Goal: Information Seeking & Learning: Learn about a topic

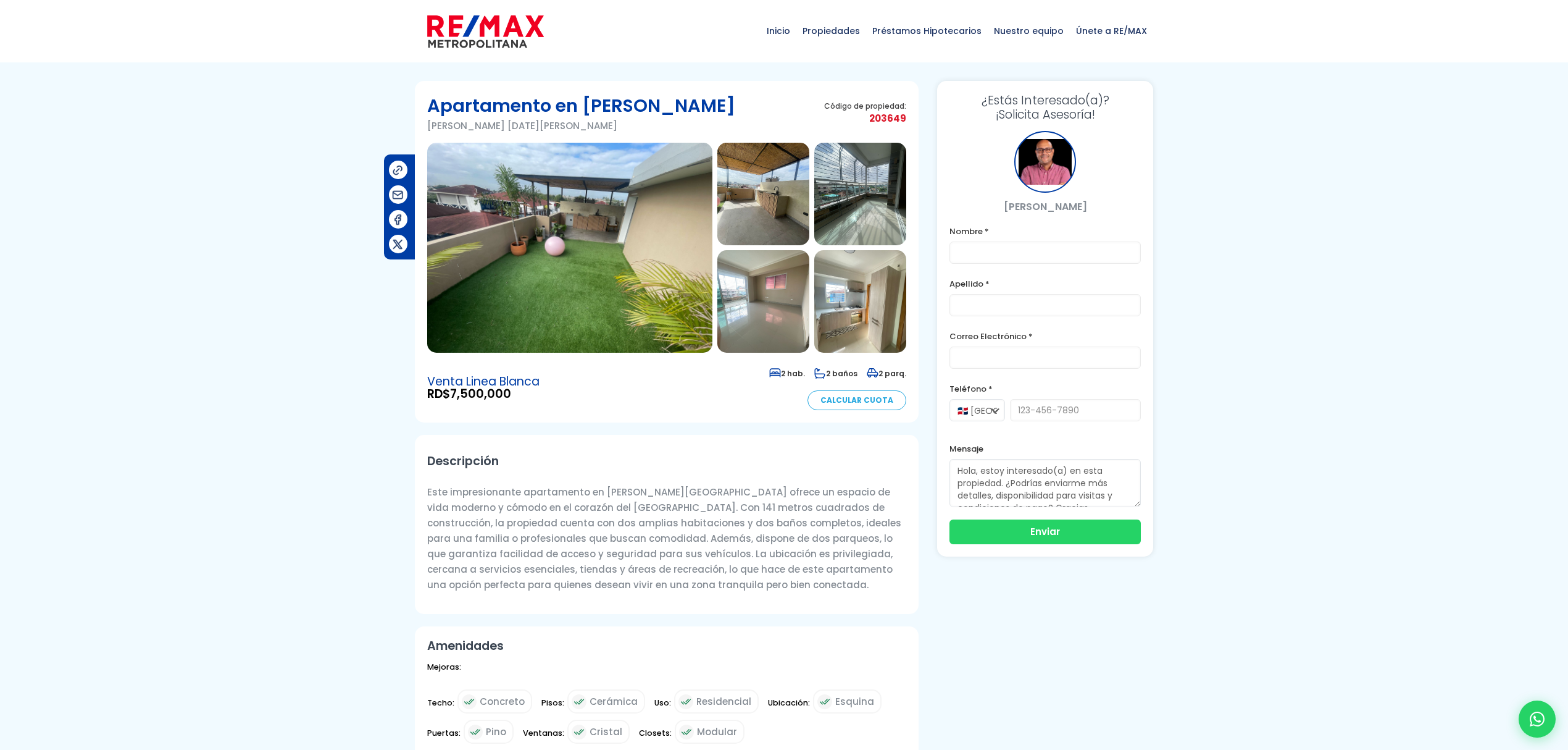
click at [565, 224] on img at bounding box center [570, 247] width 285 height 210
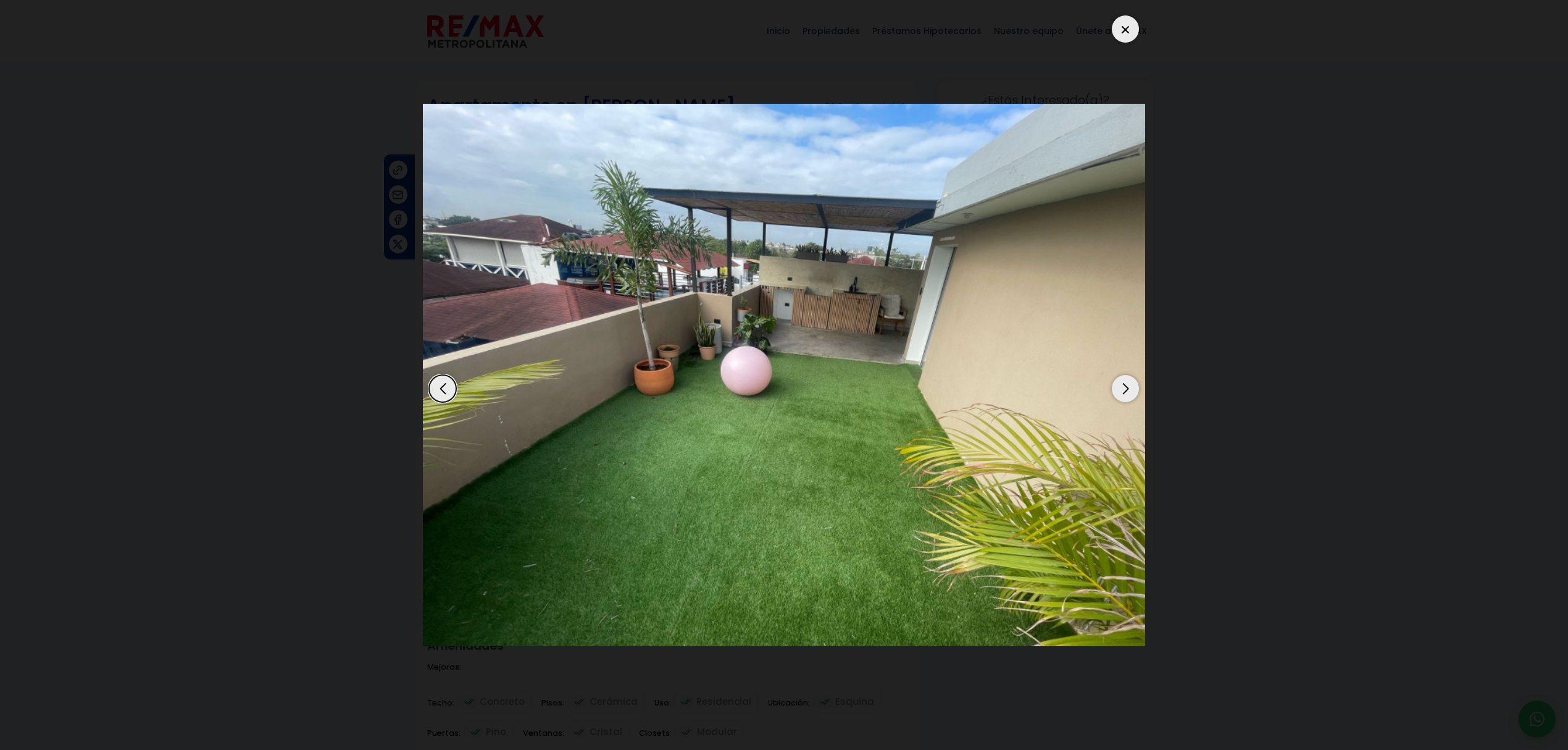
click at [1123, 392] on div "Next slide" at bounding box center [1125, 388] width 27 height 27
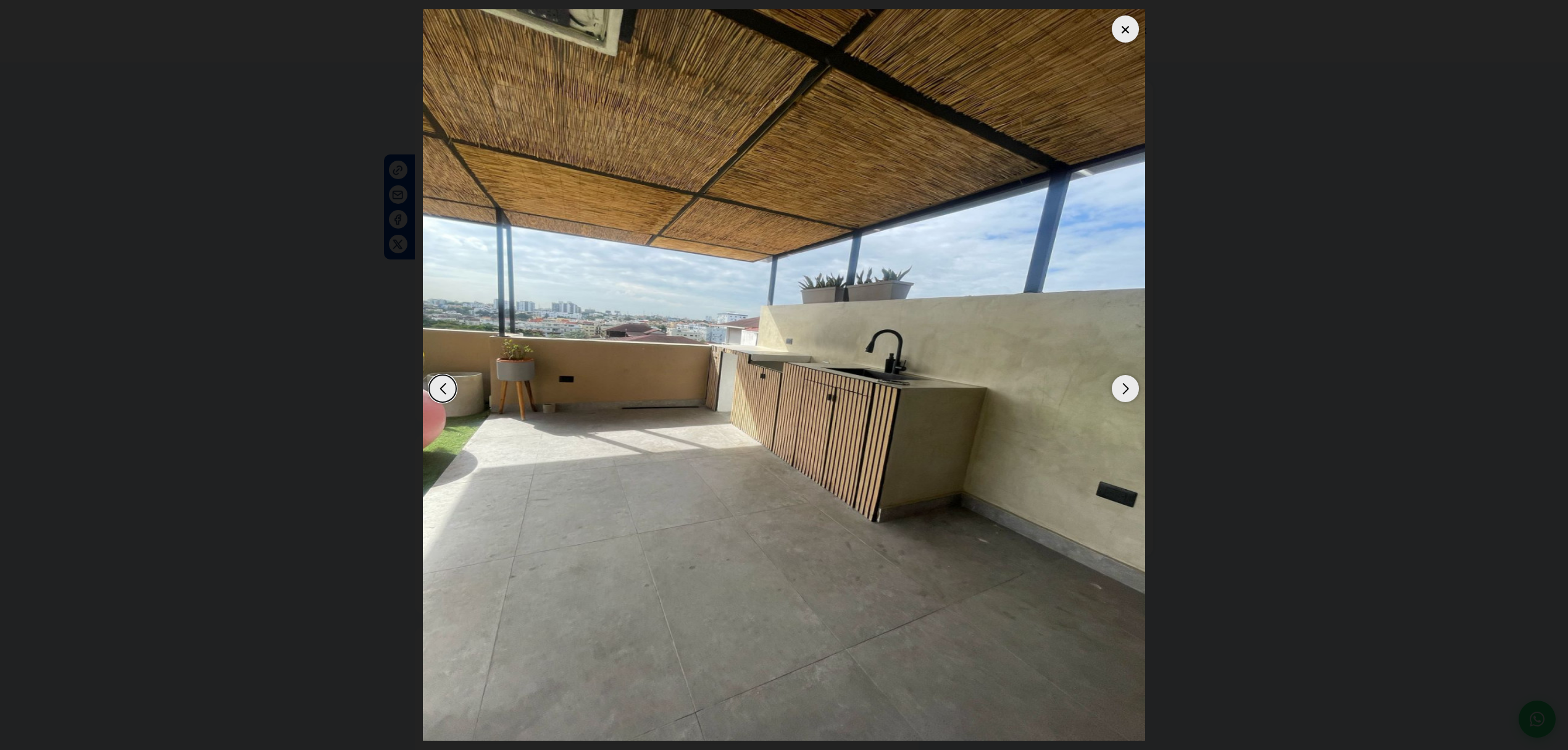
click at [443, 400] on div "Previous slide" at bounding box center [443, 388] width 27 height 27
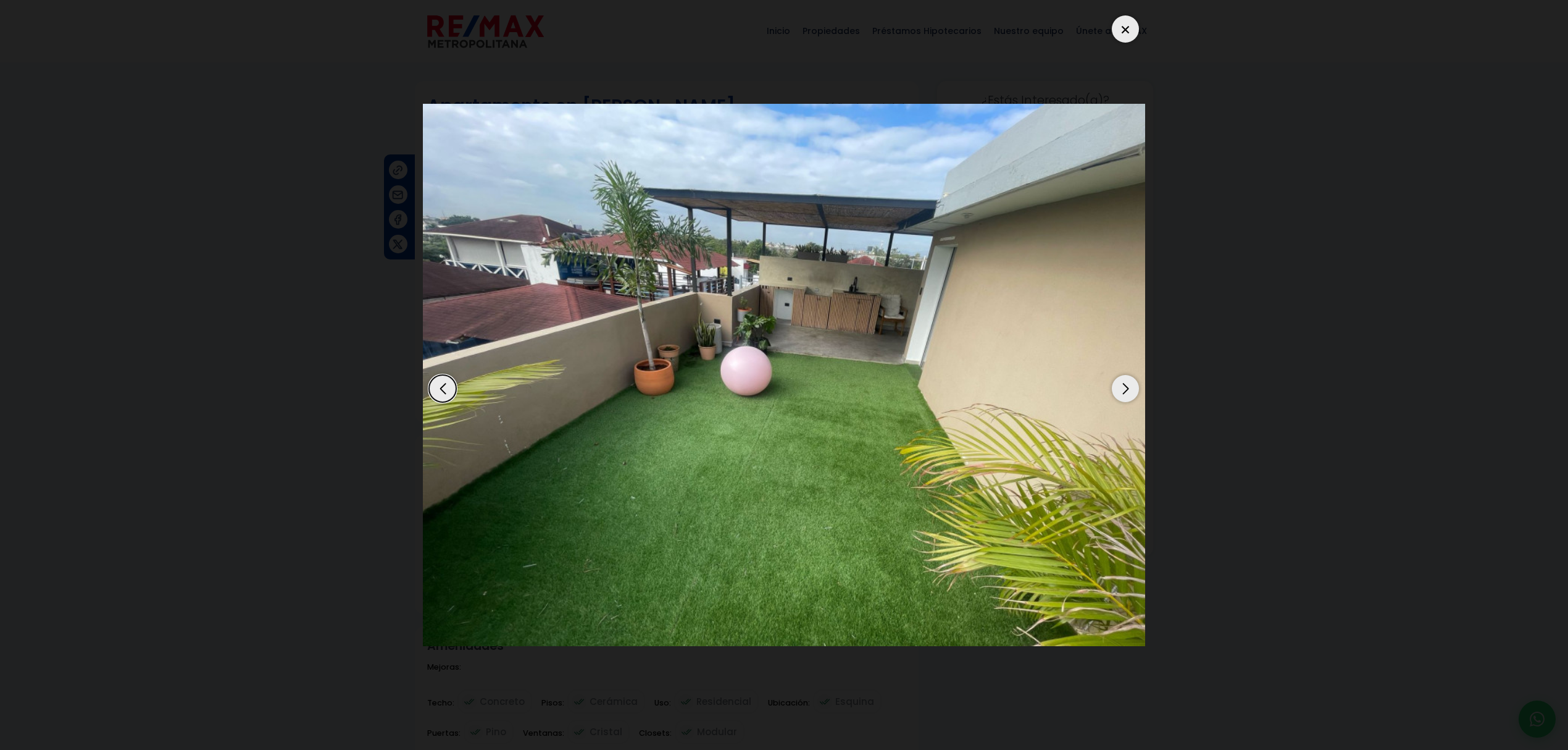
click at [1130, 383] on div "Next slide" at bounding box center [1125, 388] width 27 height 27
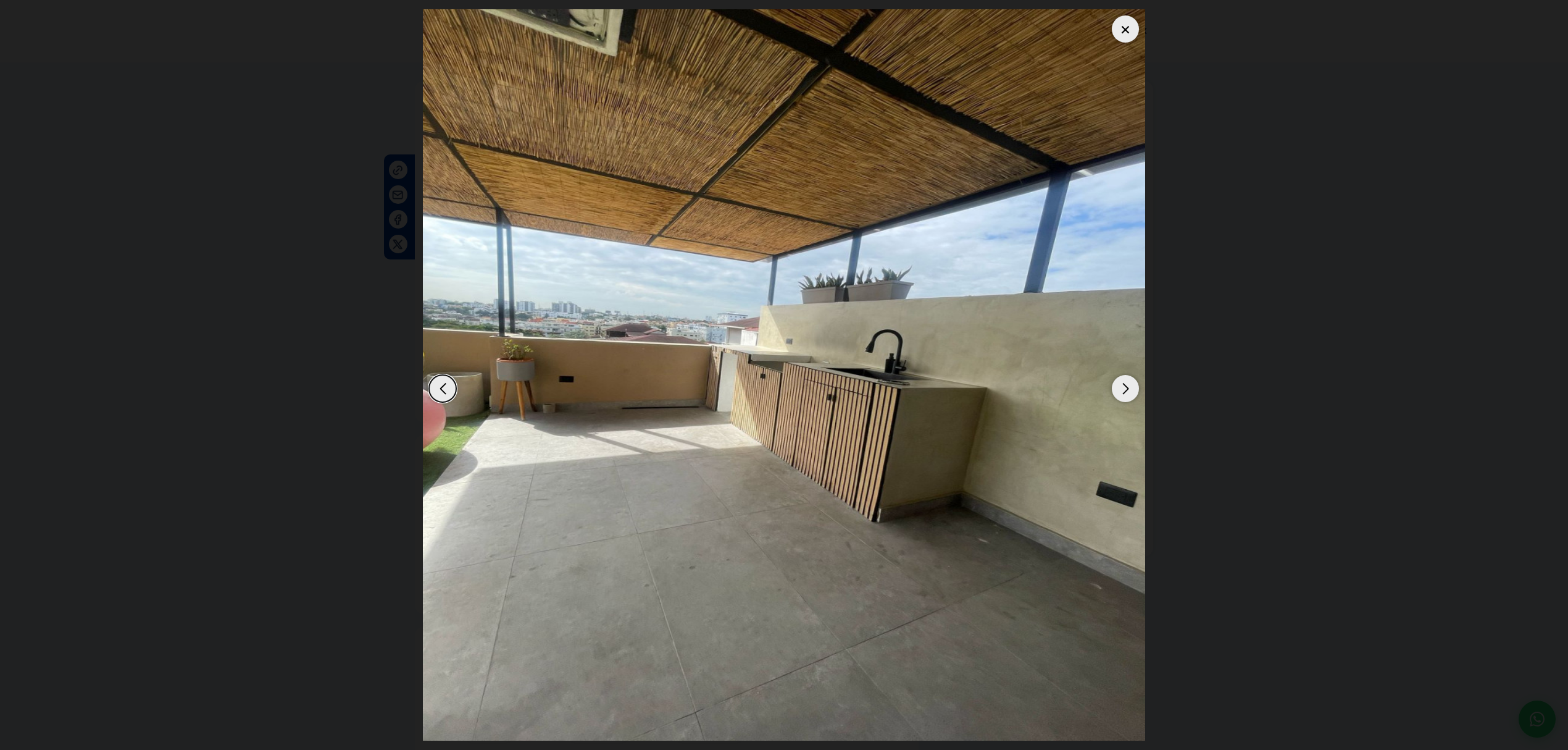
click at [1130, 383] on div "Next slide" at bounding box center [1125, 388] width 27 height 27
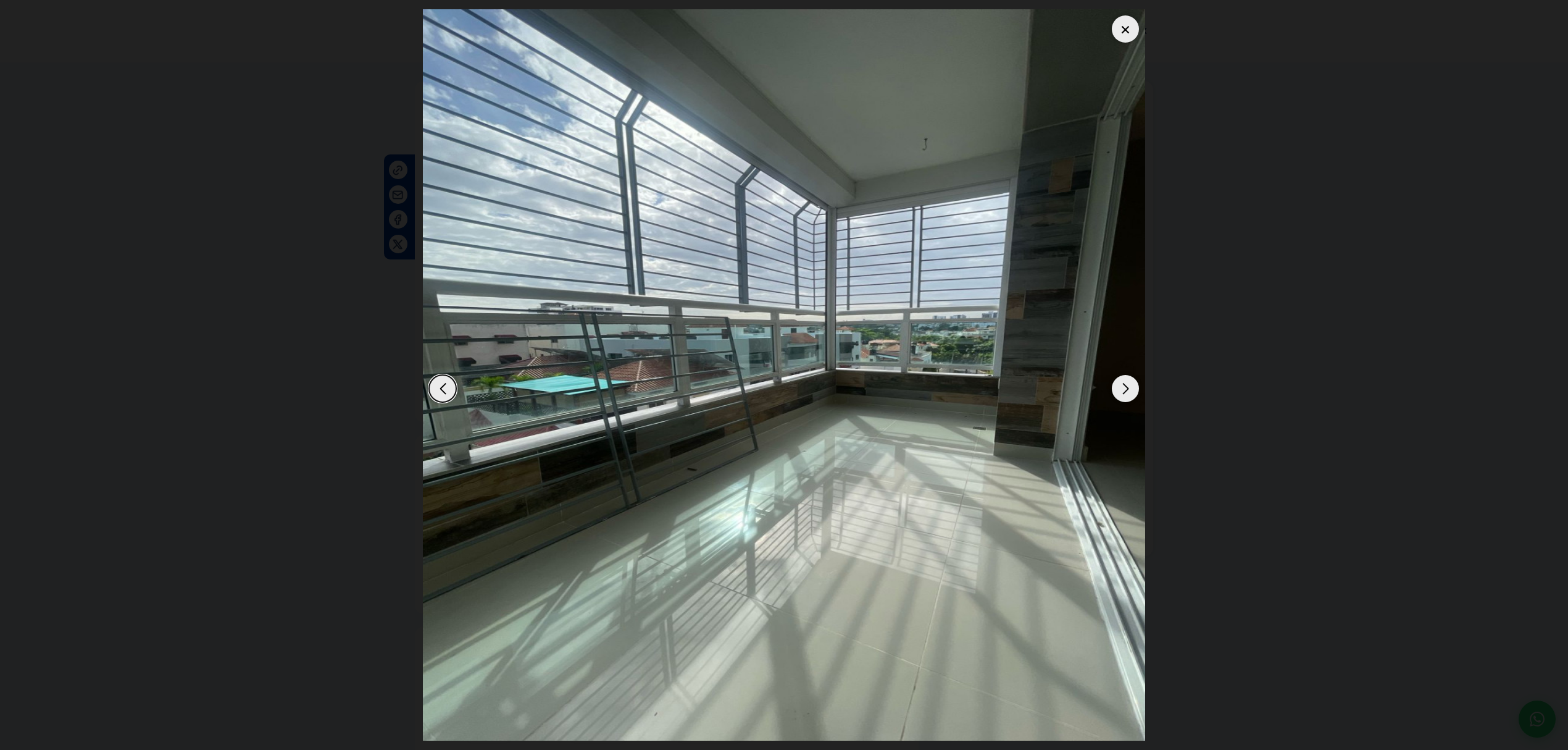
click at [1130, 383] on div "Next slide" at bounding box center [1125, 388] width 27 height 27
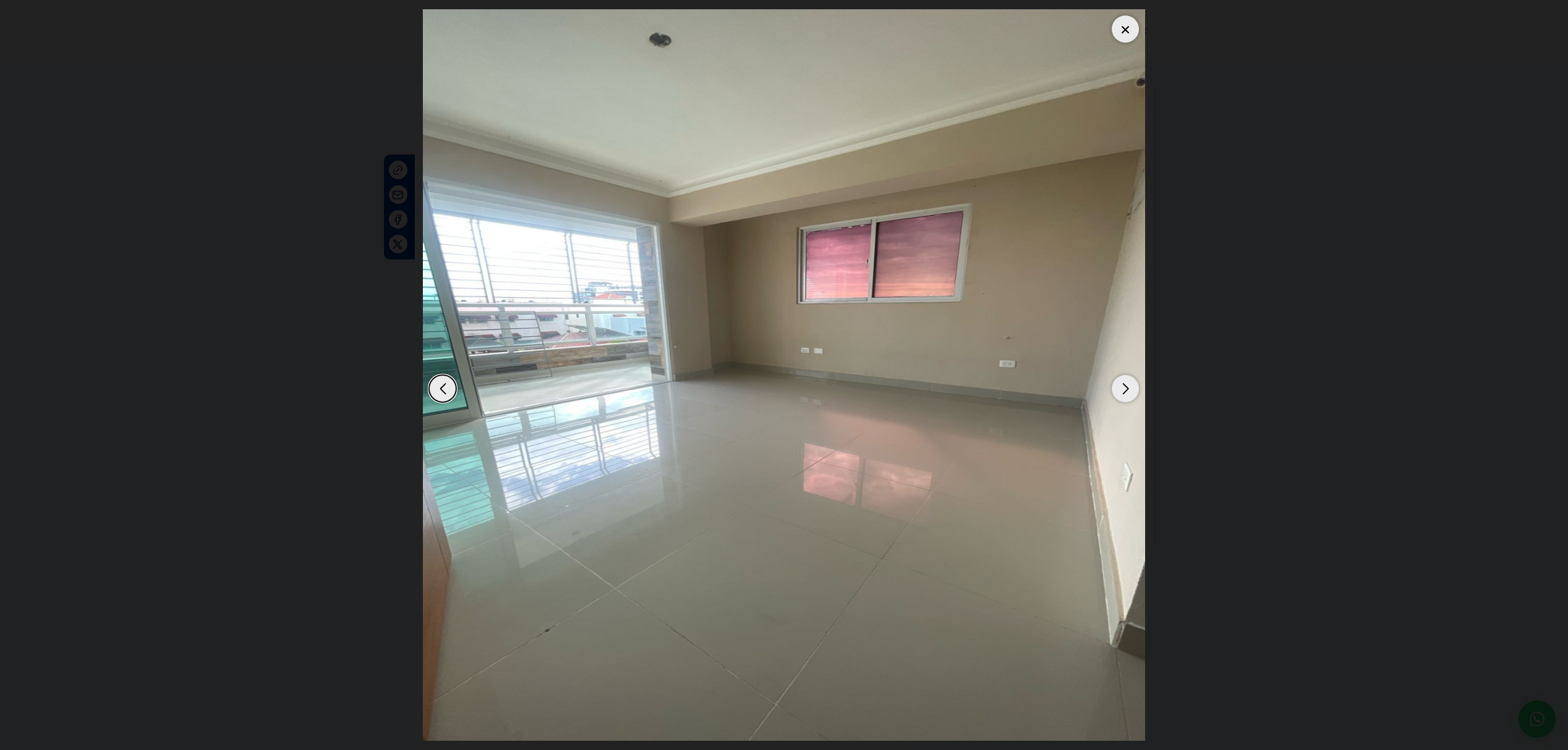
click at [1130, 383] on div "Next slide" at bounding box center [1125, 388] width 27 height 27
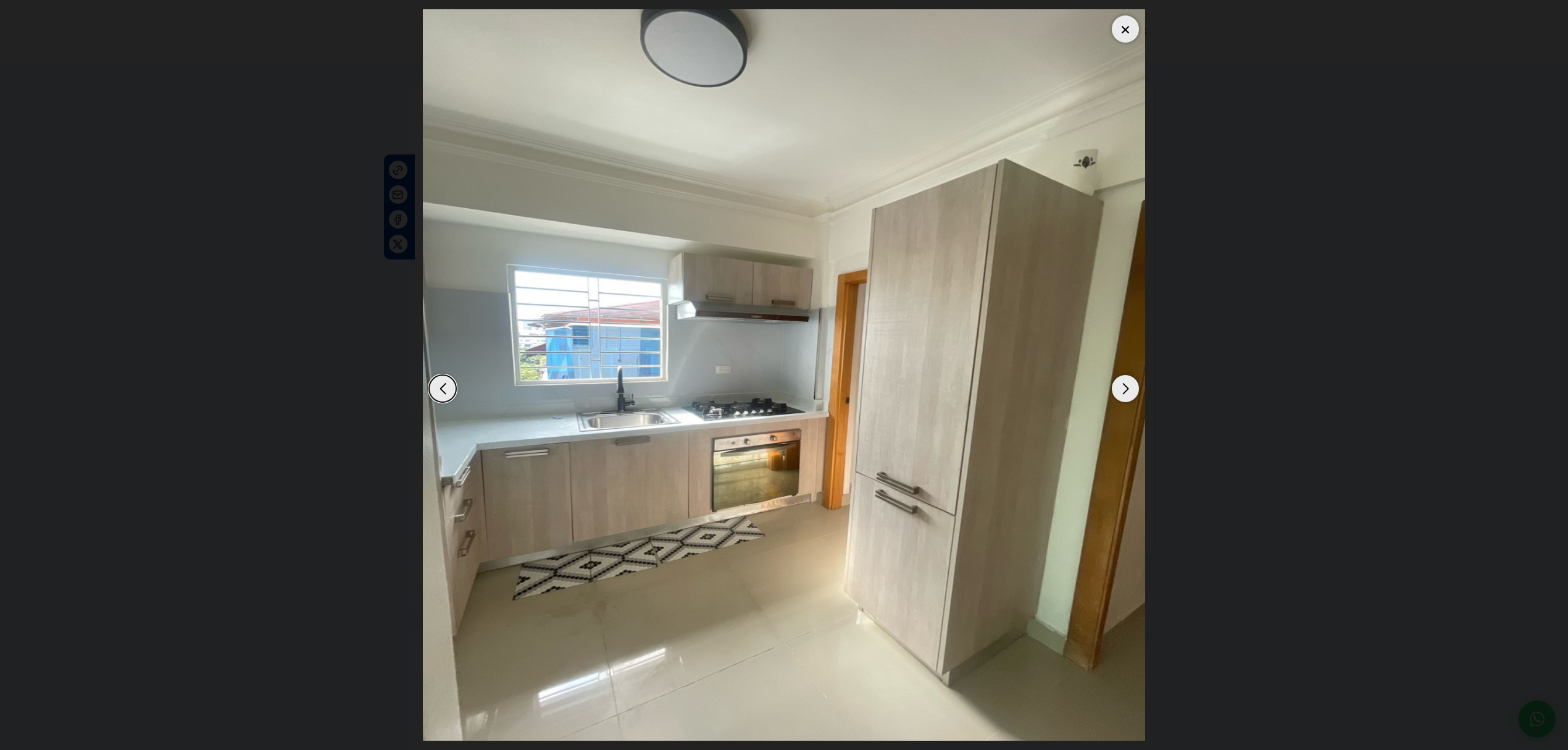
click at [1130, 383] on div "Next slide" at bounding box center [1125, 388] width 27 height 27
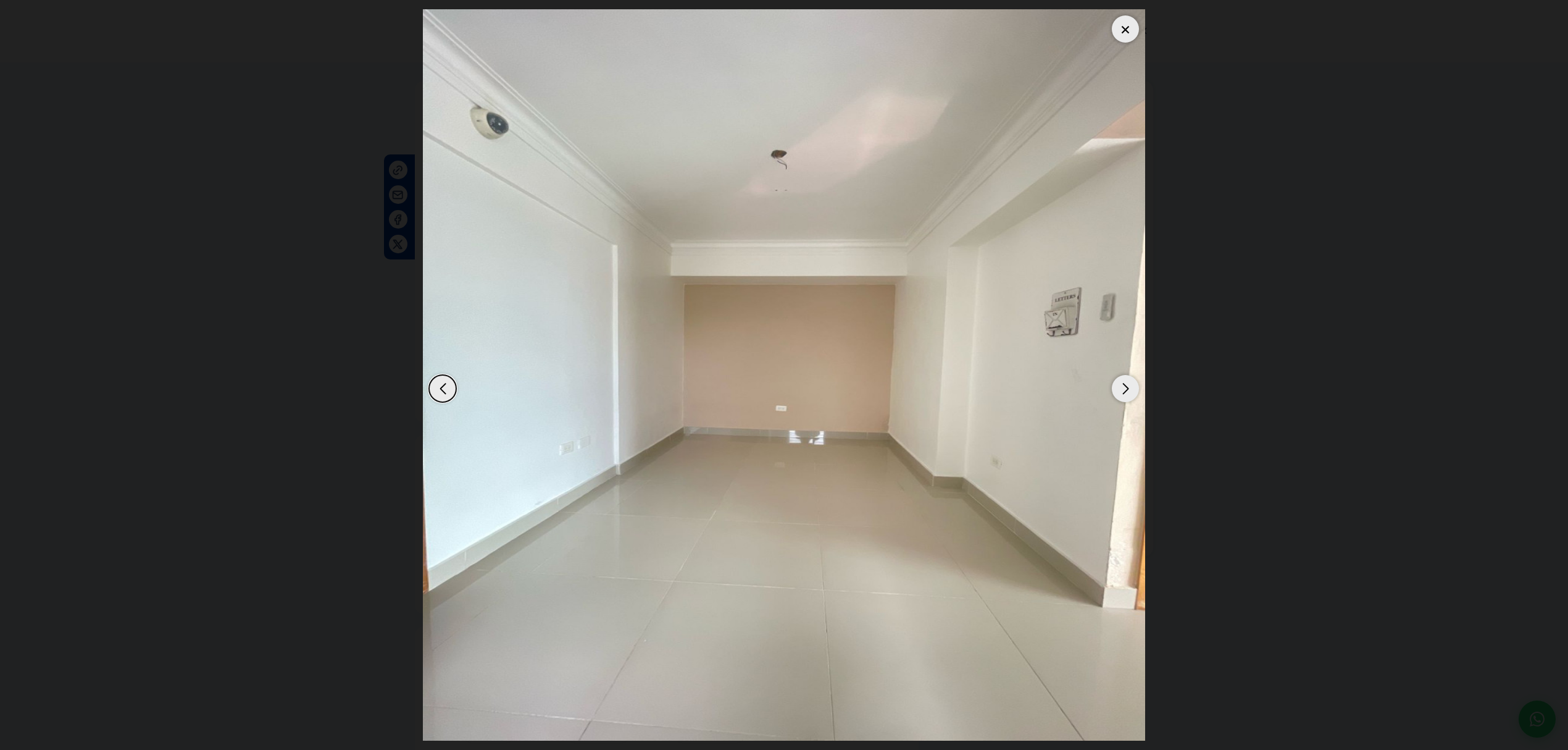
click at [453, 394] on div "Previous slide" at bounding box center [443, 388] width 27 height 27
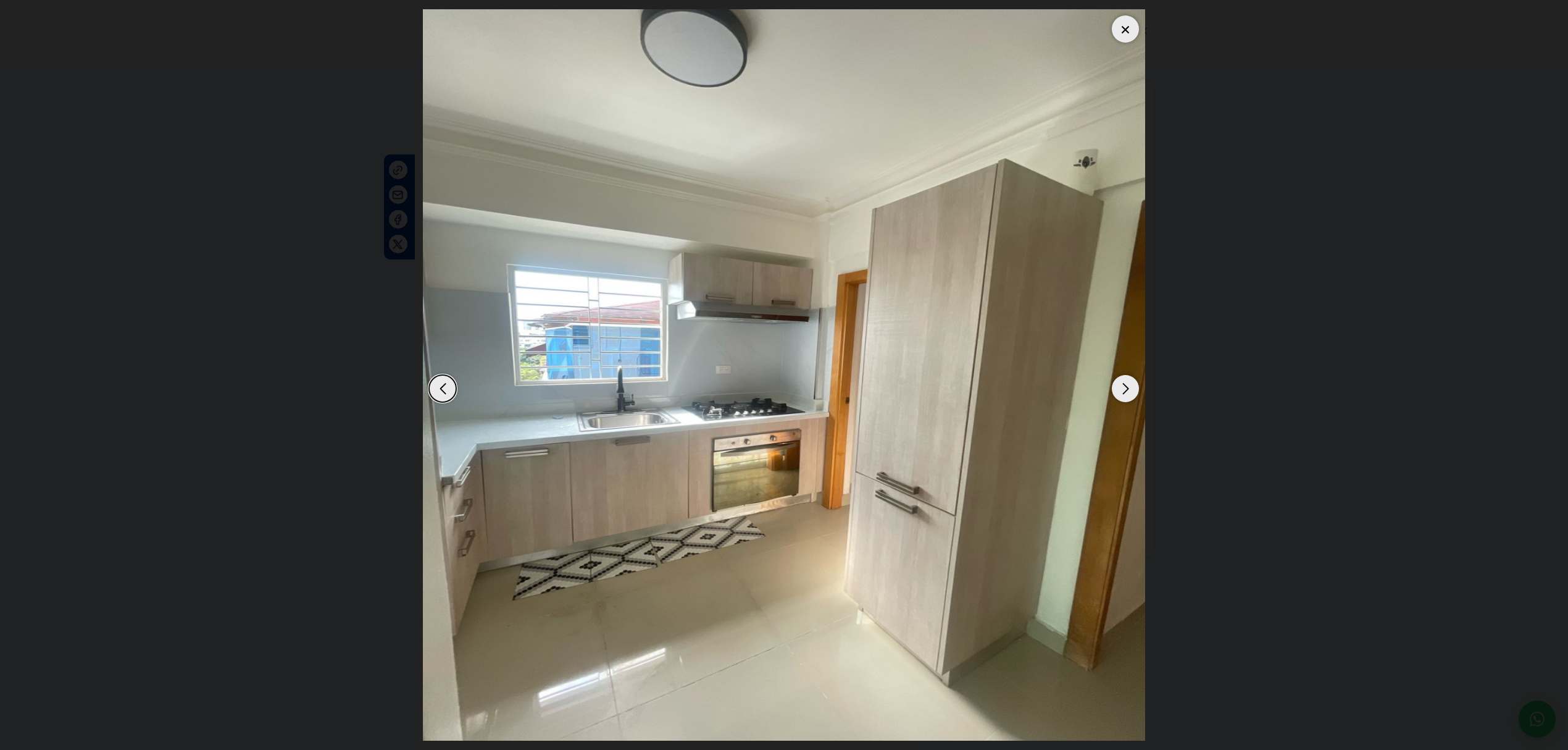
click at [1139, 389] on div "Next slide" at bounding box center [1125, 388] width 27 height 27
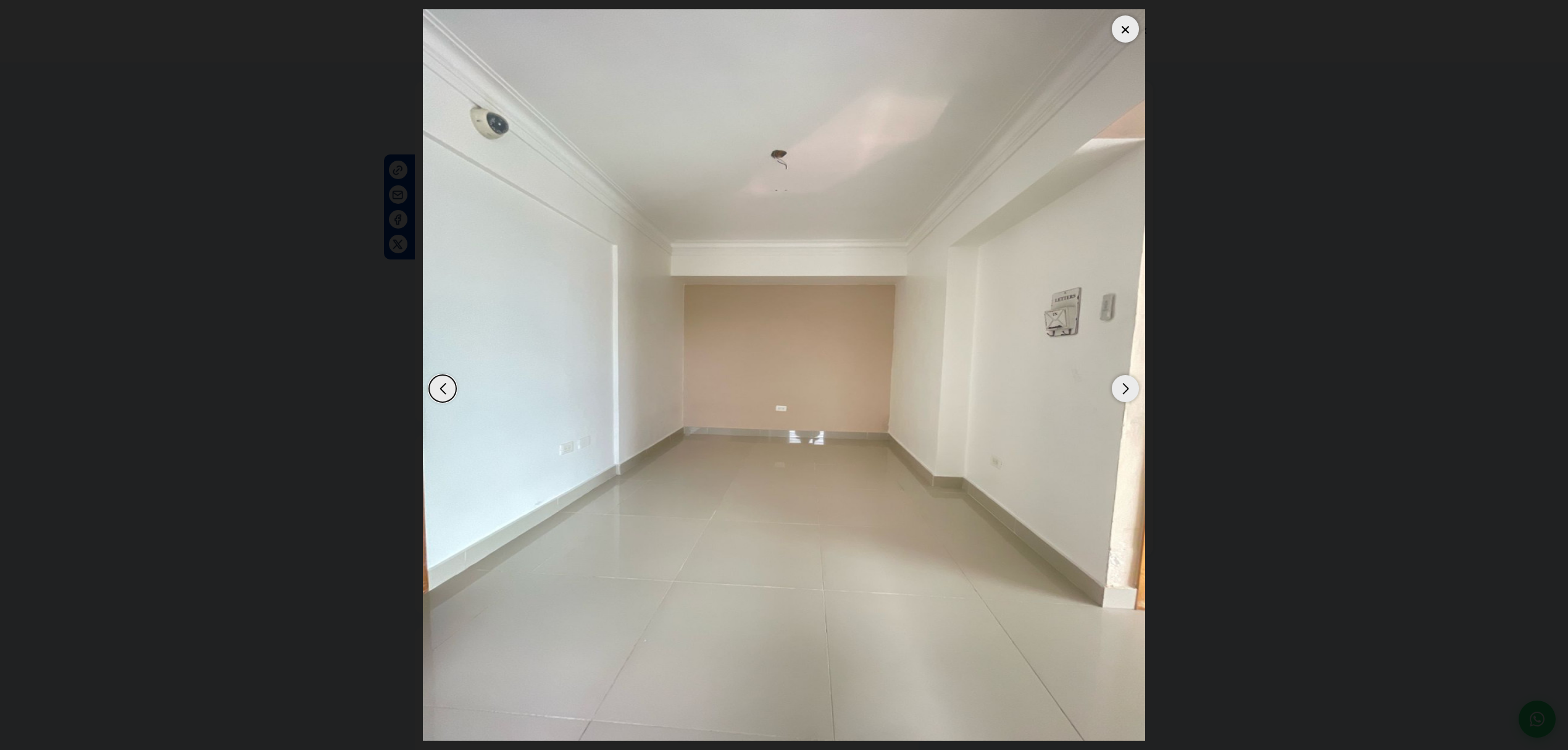
click at [1139, 389] on div "Next slide" at bounding box center [1125, 388] width 27 height 27
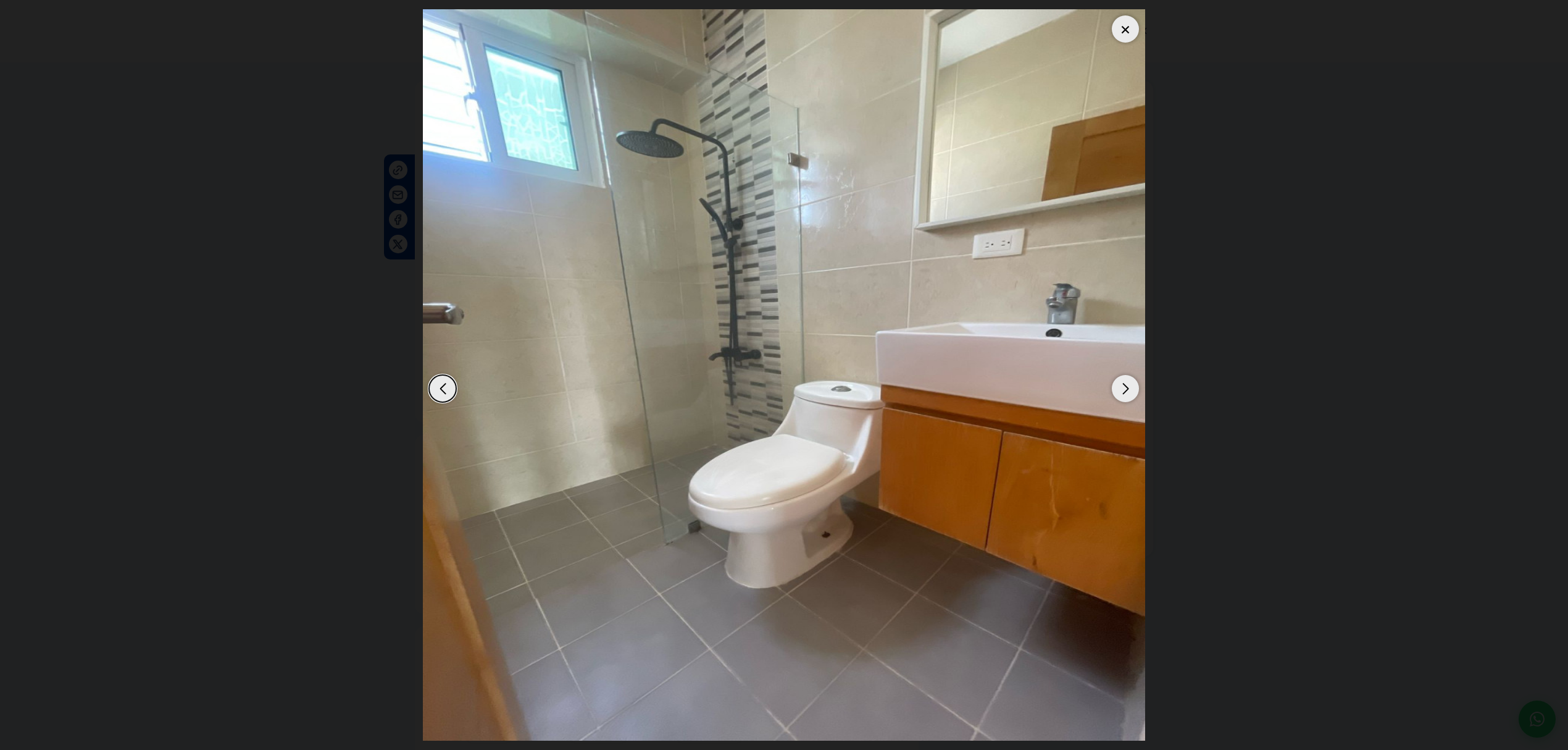
click at [1139, 389] on div "Next slide" at bounding box center [1125, 388] width 27 height 27
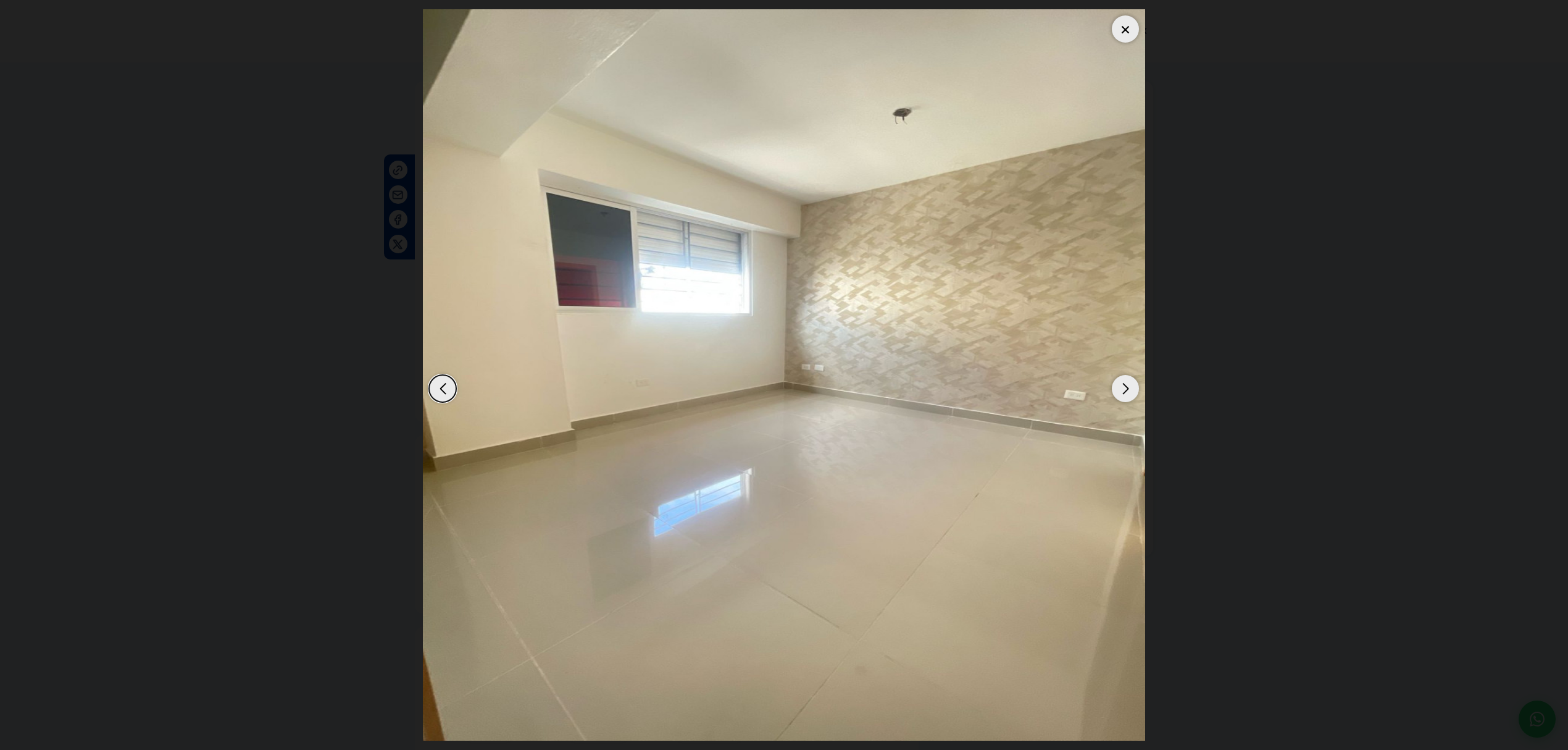
click at [1139, 389] on div "Next slide" at bounding box center [1125, 388] width 27 height 27
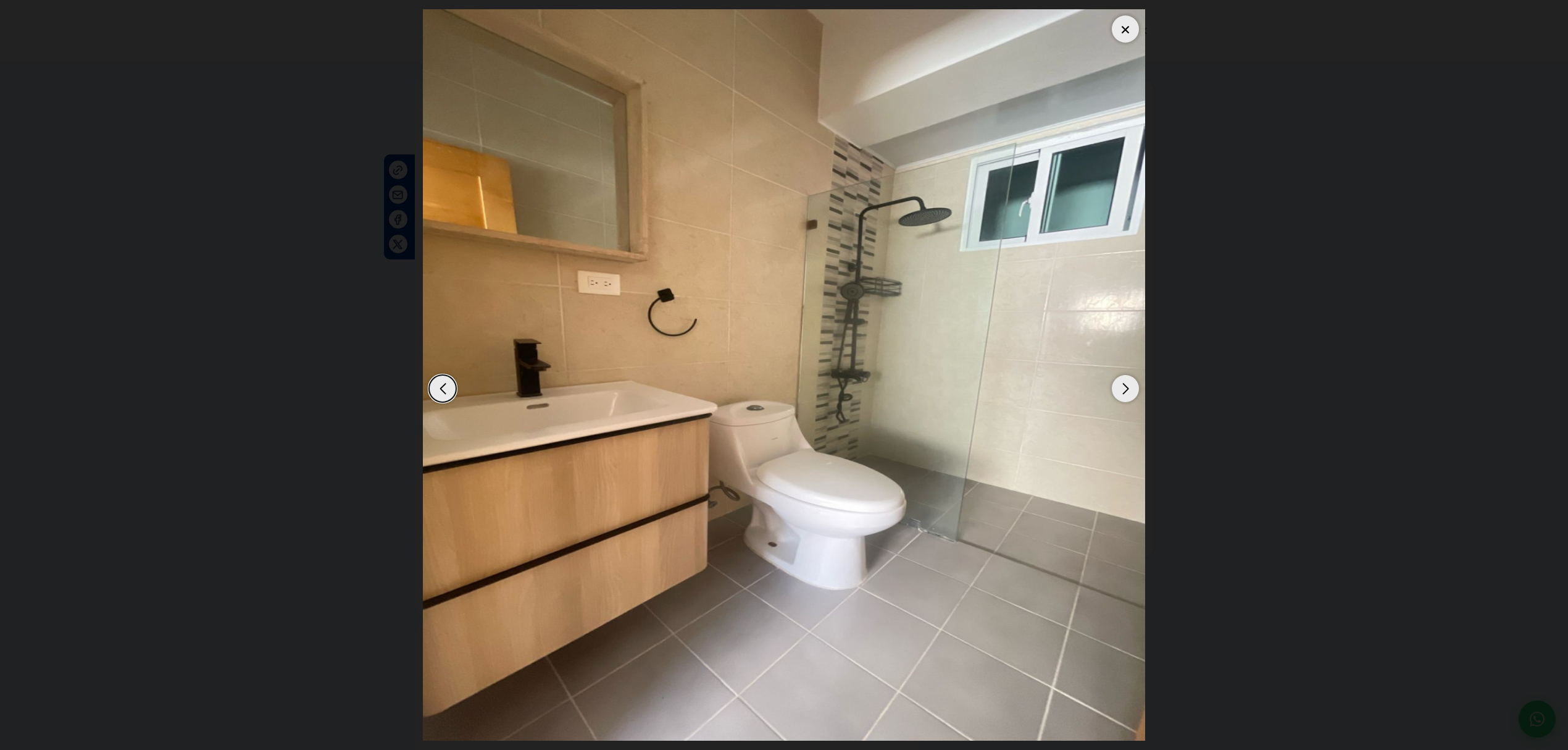
click at [1139, 389] on div "Next slide" at bounding box center [1125, 388] width 27 height 27
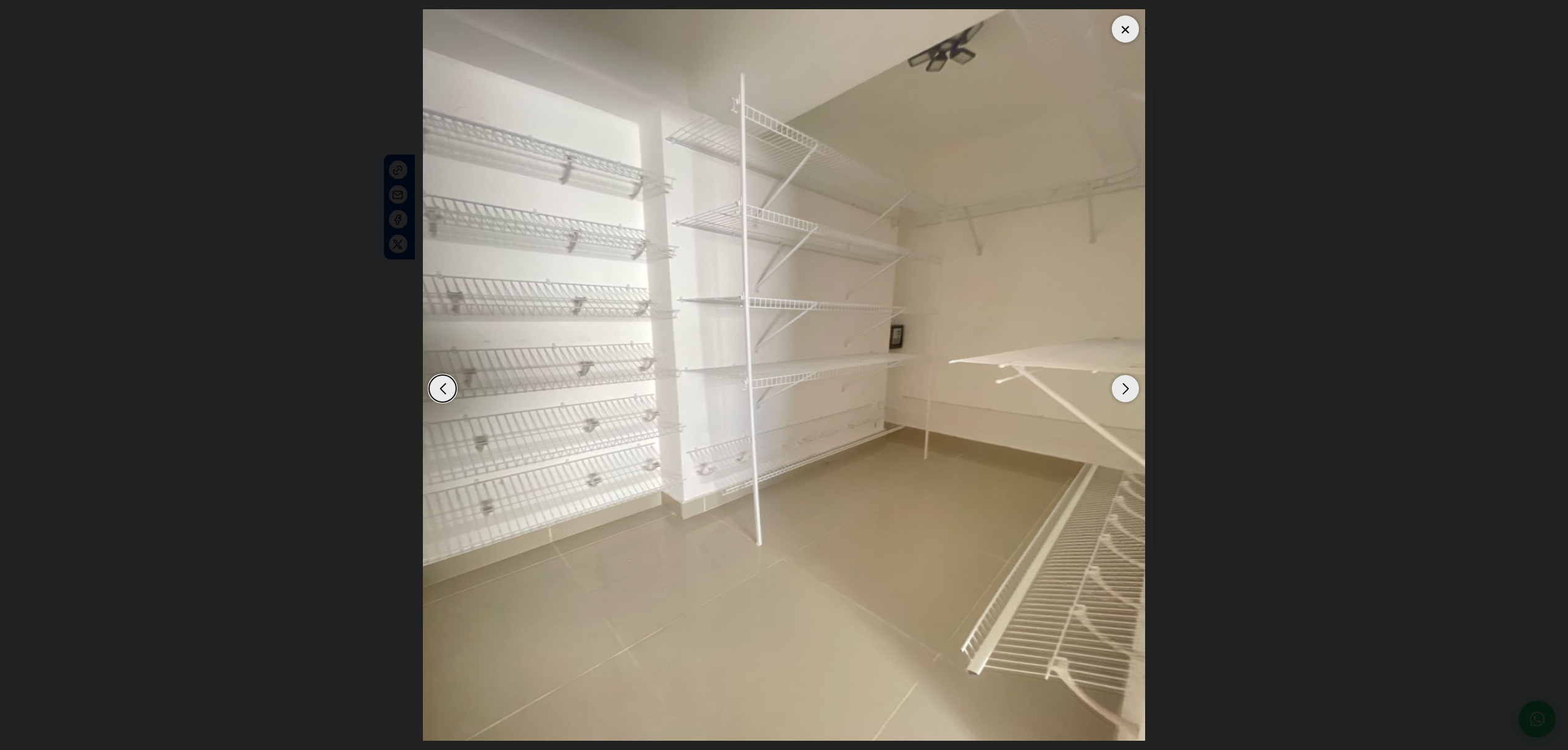
click at [1139, 389] on div "Next slide" at bounding box center [1125, 388] width 27 height 27
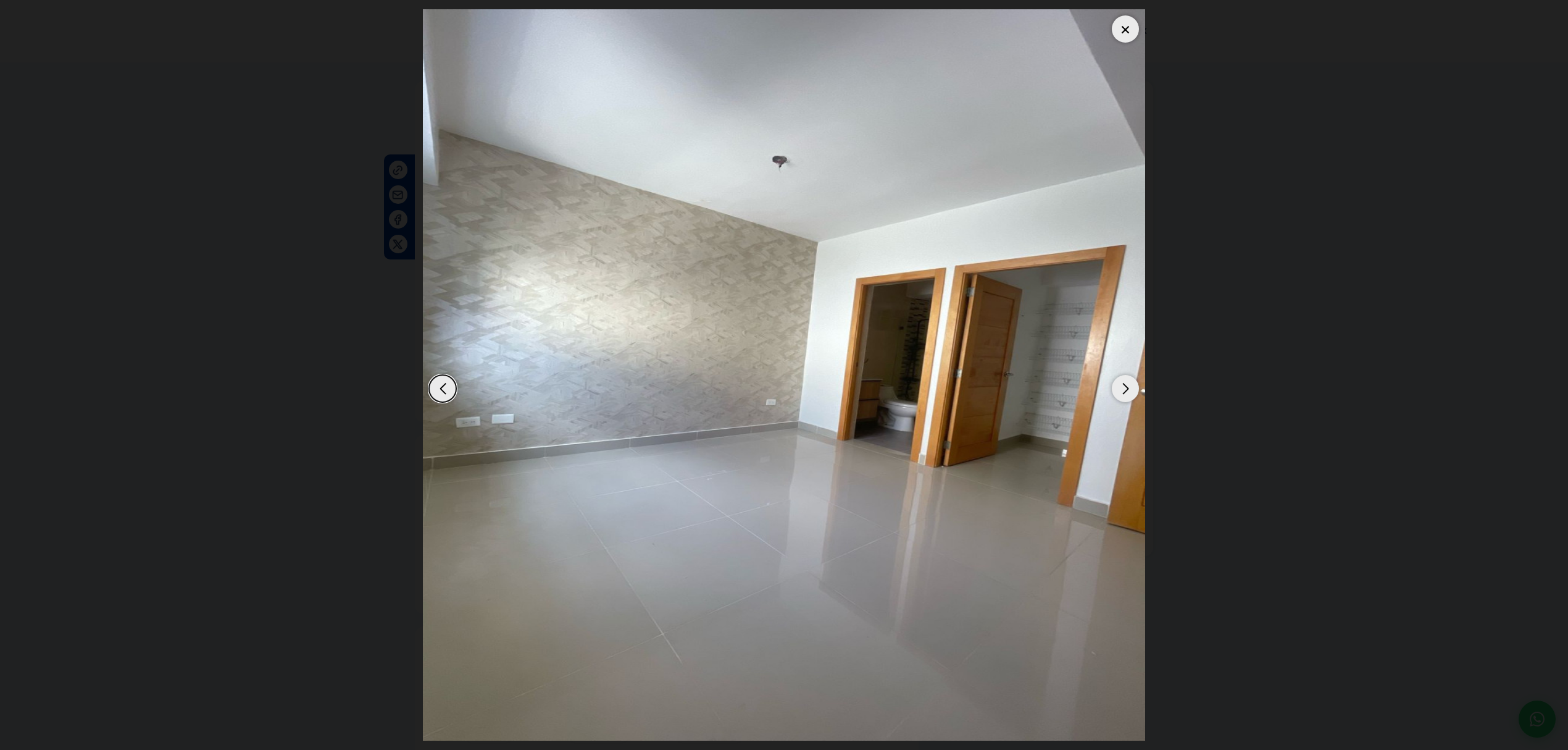
click at [1155, 307] on dialog at bounding box center [784, 375] width 741 height 750
click at [1132, 33] on div at bounding box center [1125, 29] width 27 height 27
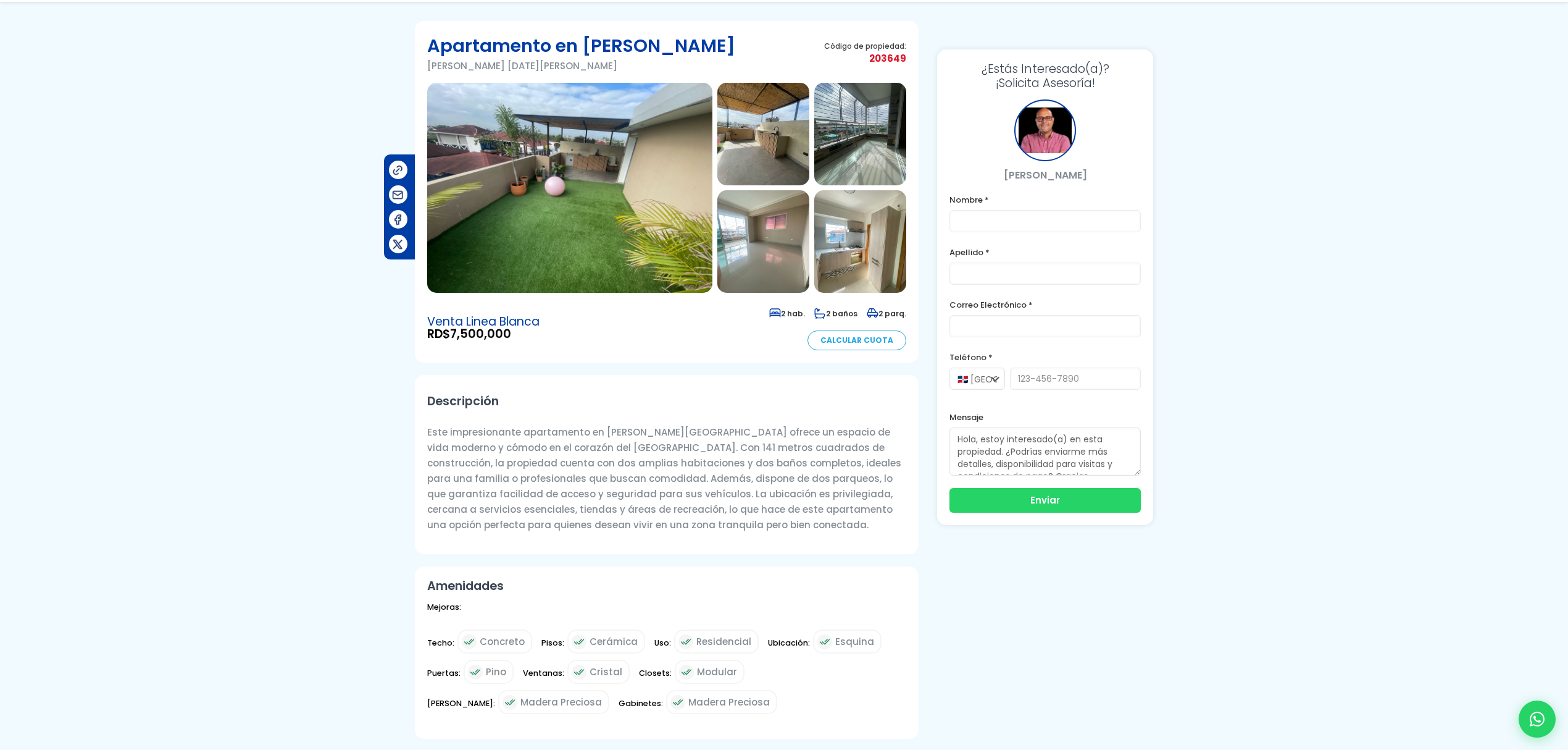
scroll to position [165, 0]
